Goal: Find specific page/section: Find specific page/section

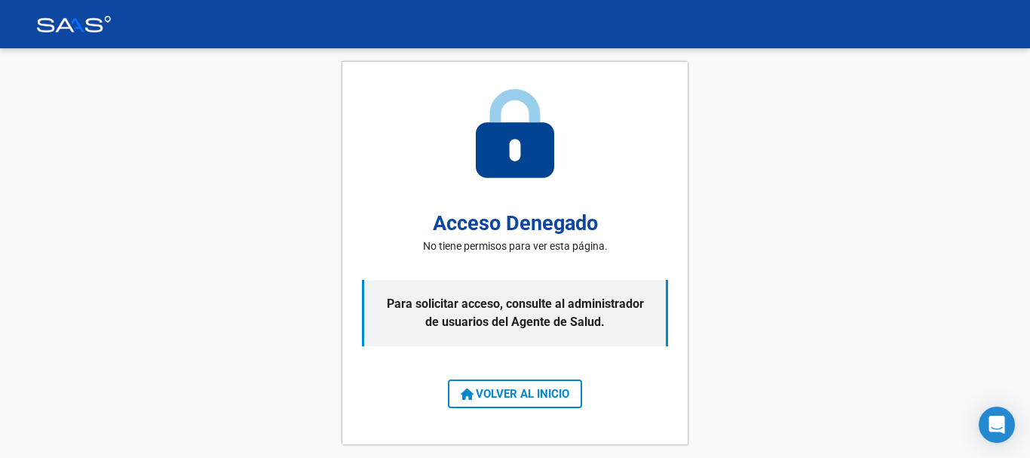
click at [520, 393] on span "VOLVER AL INICIO" at bounding box center [515, 394] width 109 height 14
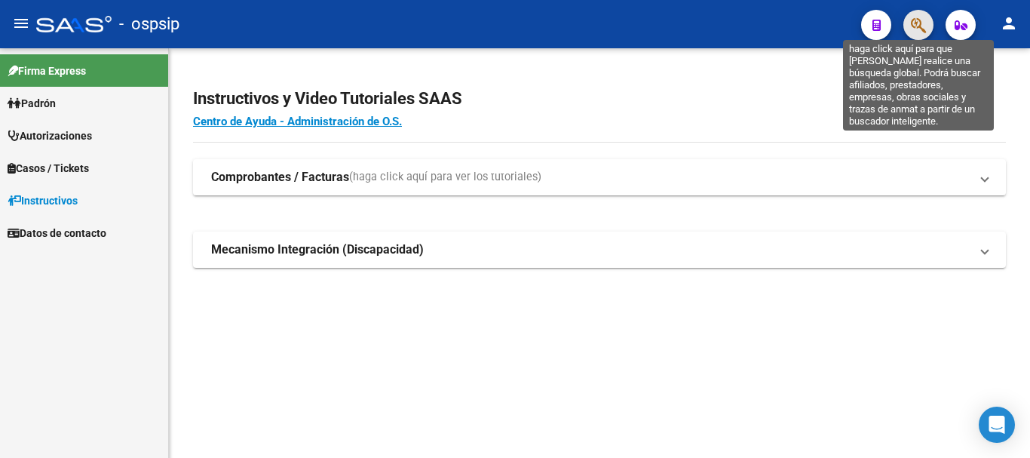
click at [912, 17] on icon "button" at bounding box center [918, 25] width 15 height 17
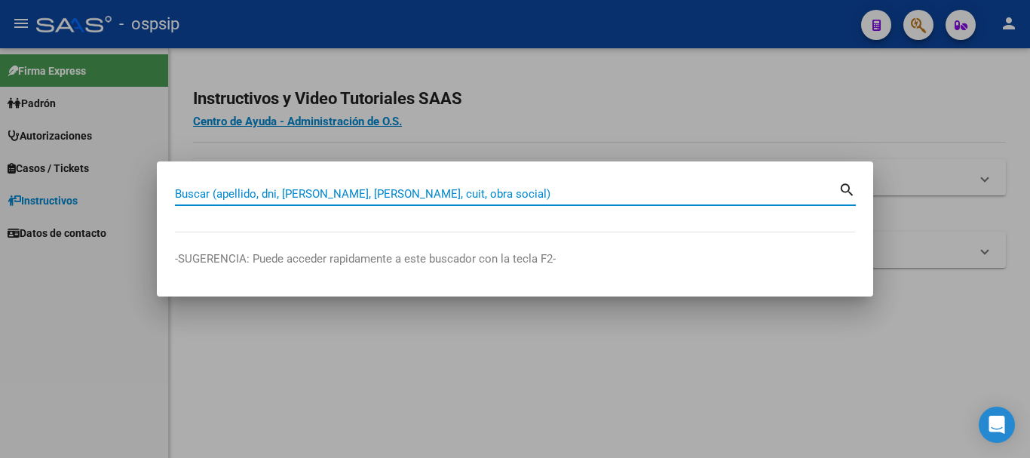
click at [513, 185] on div "Buscar (apellido, dni, [PERSON_NAME], [PERSON_NAME], cuit, obra social)" at bounding box center [507, 193] width 664 height 23
click at [452, 198] on input "Buscar (apellido, dni, [PERSON_NAME], [PERSON_NAME], cuit, obra social)" at bounding box center [507, 194] width 664 height 14
paste input "17407465"
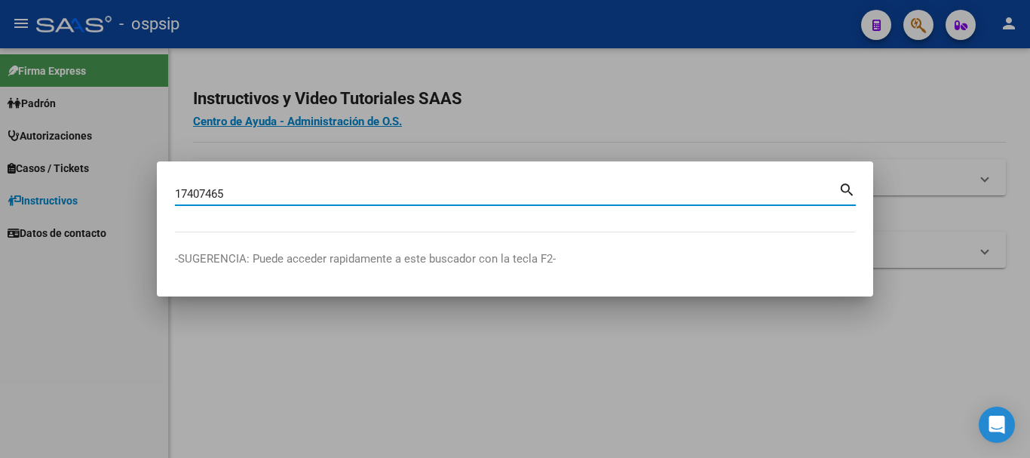
type input "17407465"
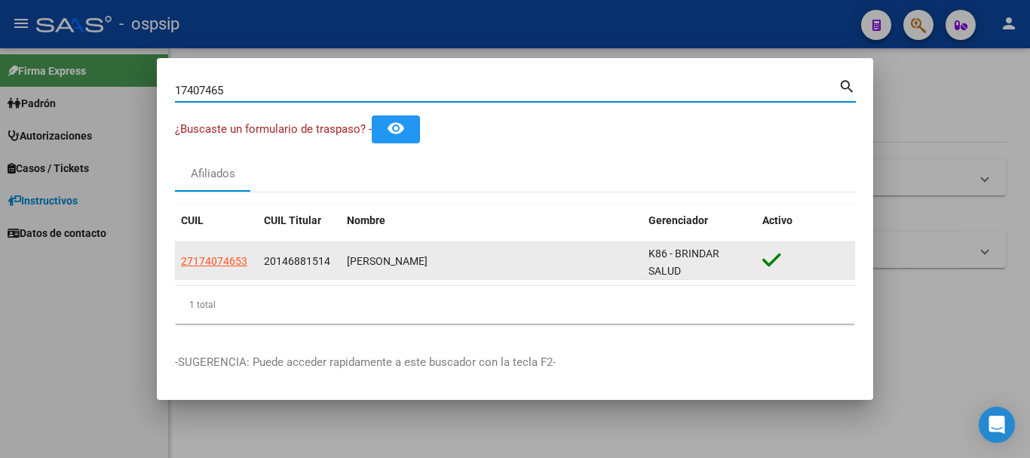
click at [231, 253] on app-link-go-to "27174074653" at bounding box center [214, 261] width 66 height 17
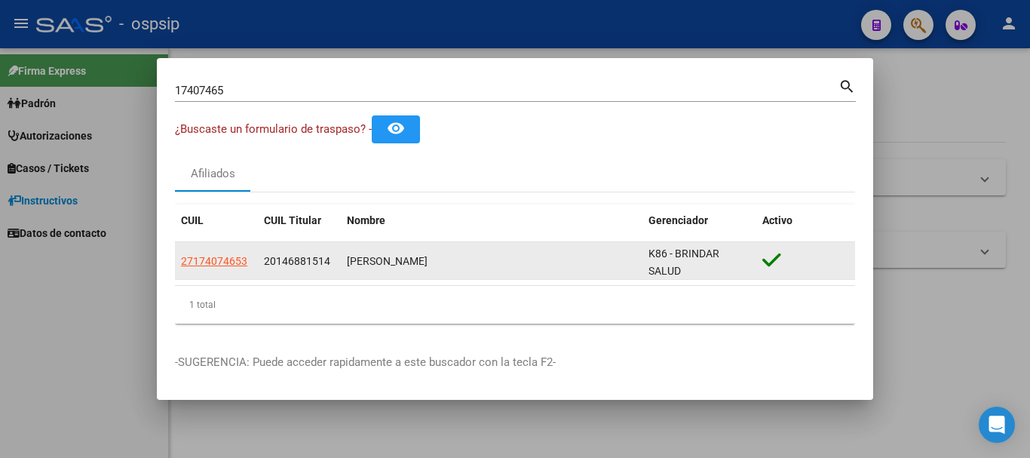
click at [226, 269] on app-link-go-to "27174074653" at bounding box center [214, 261] width 66 height 17
click at [231, 253] on app-link-go-to "27174074653" at bounding box center [214, 261] width 66 height 17
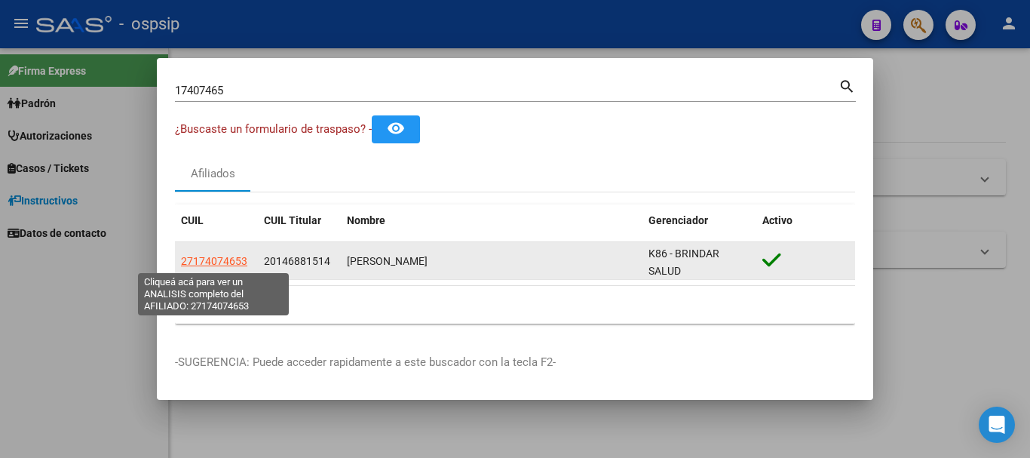
click at [233, 257] on span "27174074653" at bounding box center [214, 261] width 66 height 12
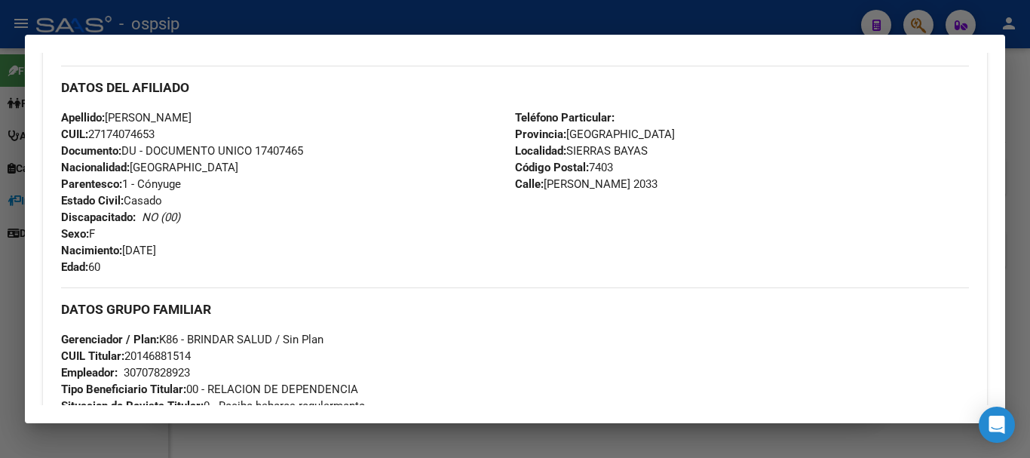
scroll to position [530, 0]
